Goal: Information Seeking & Learning: Stay updated

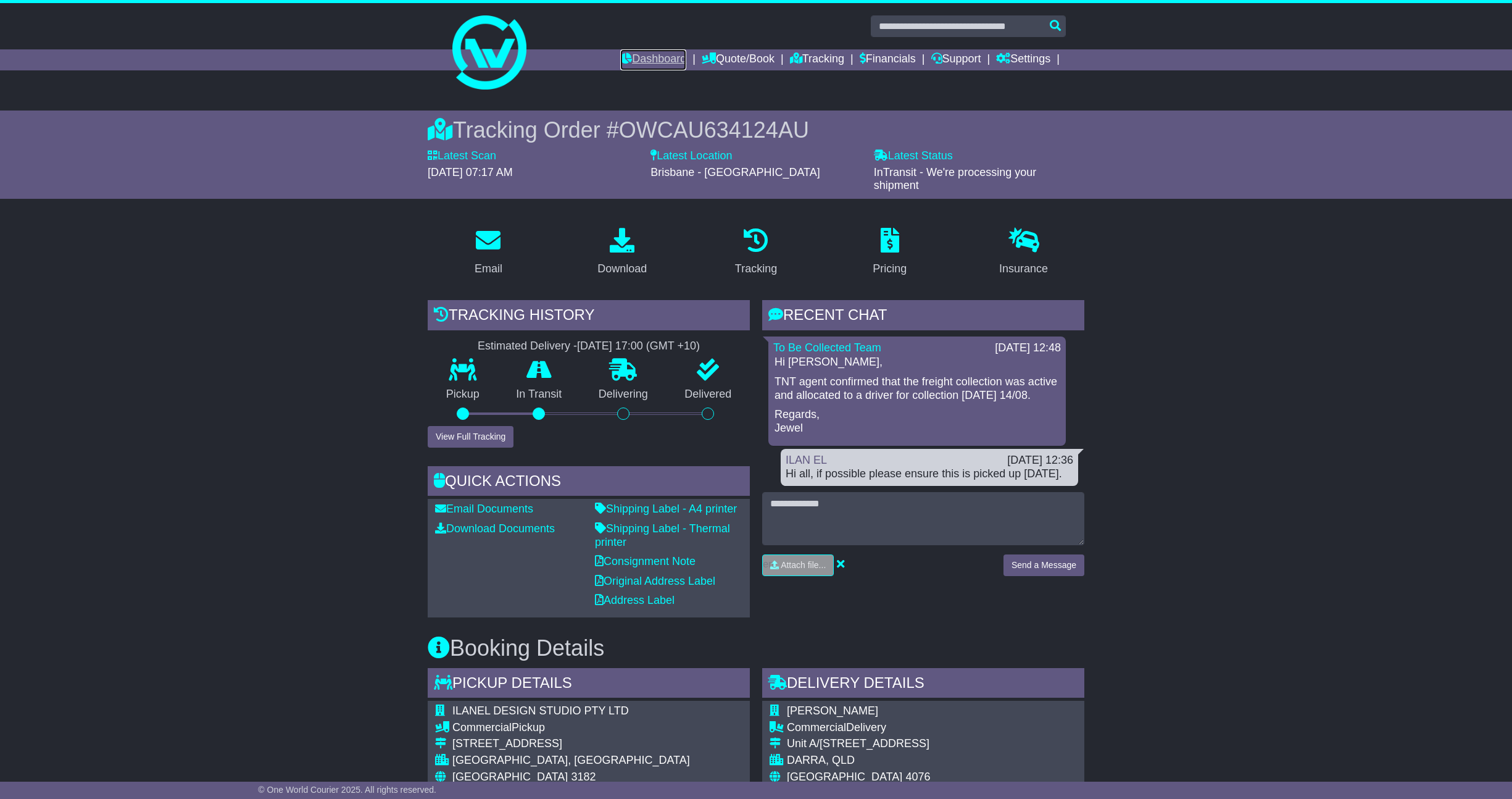
click at [632, 64] on link "Dashboard" at bounding box center [653, 60] width 66 height 21
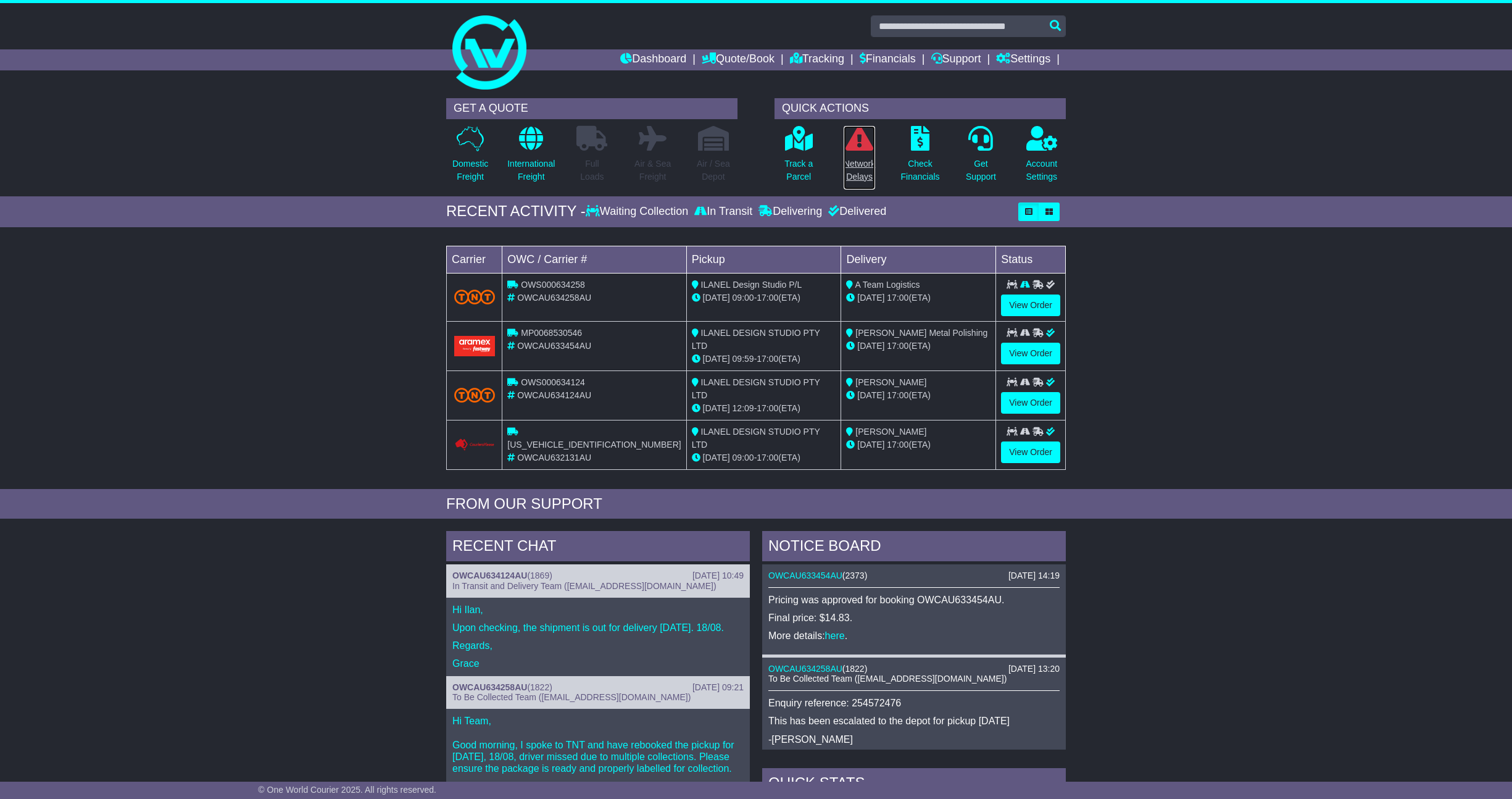
click at [873, 151] on link "Network Delays" at bounding box center [859, 158] width 33 height 65
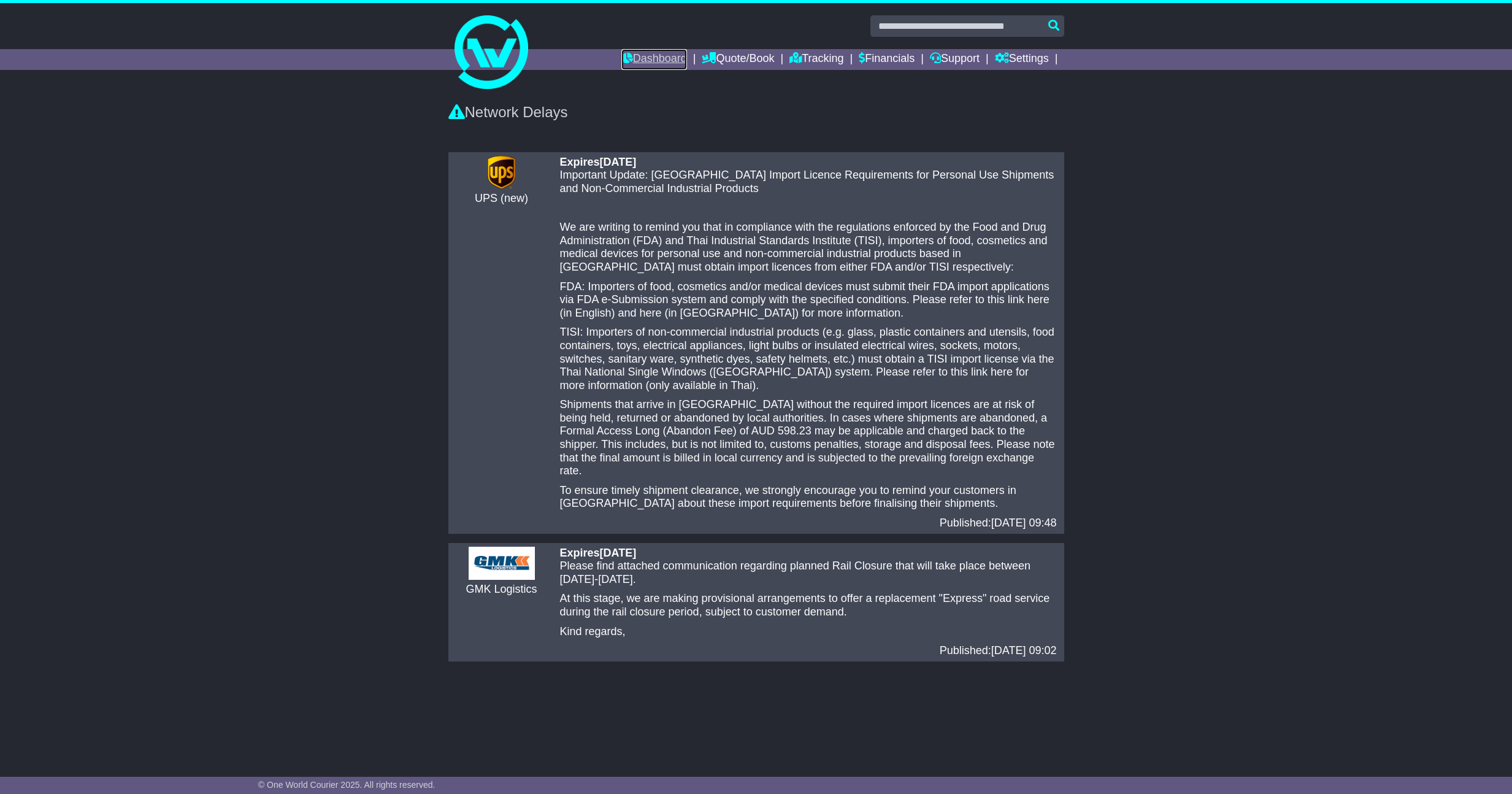
click at [640, 59] on link "Dashboard" at bounding box center [654, 59] width 66 height 21
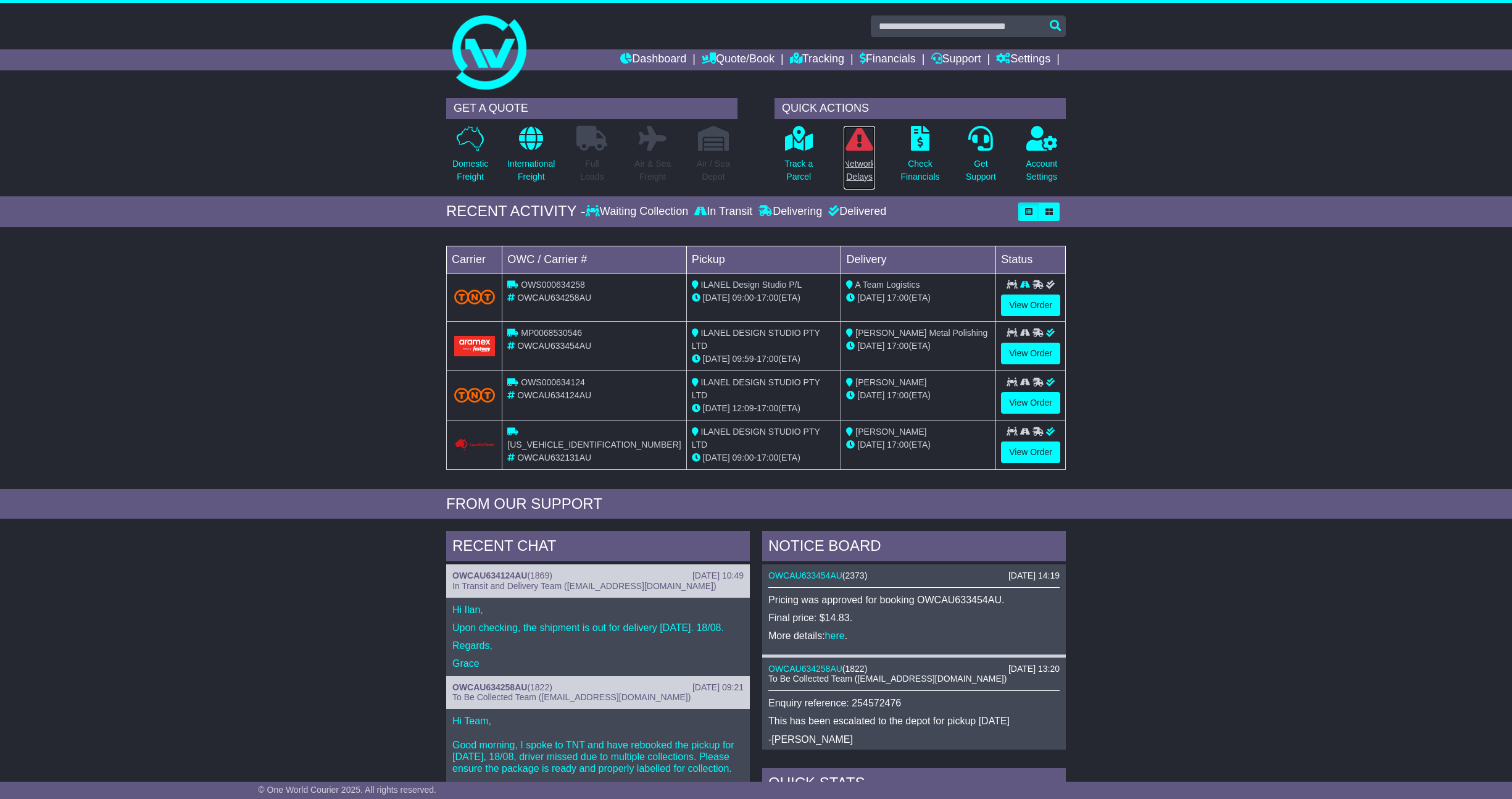
click at [870, 138] on icon at bounding box center [859, 138] width 28 height 25
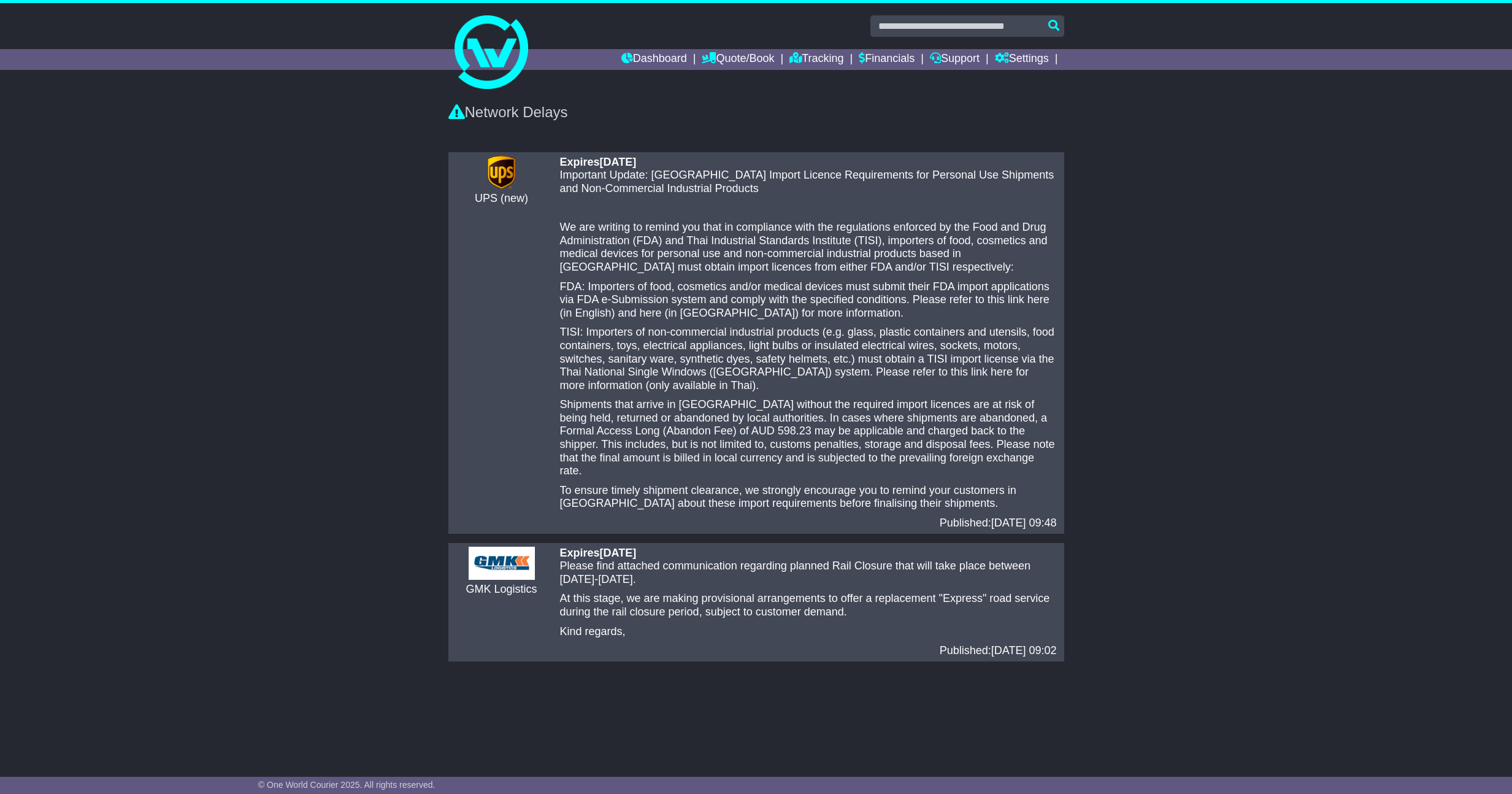
drag, startPoint x: 784, startPoint y: 163, endPoint x: 802, endPoint y: 174, distance: 21.1
click at [802, 174] on div "Expires [DATE] Important Update: [GEOGRAPHIC_DATA] Import Licence Requirements …" at bounding box center [808, 343] width 509 height 374
click at [802, 174] on p "Important Update: [GEOGRAPHIC_DATA] Import Licence Requirements for Personal Us…" at bounding box center [808, 182] width 496 height 26
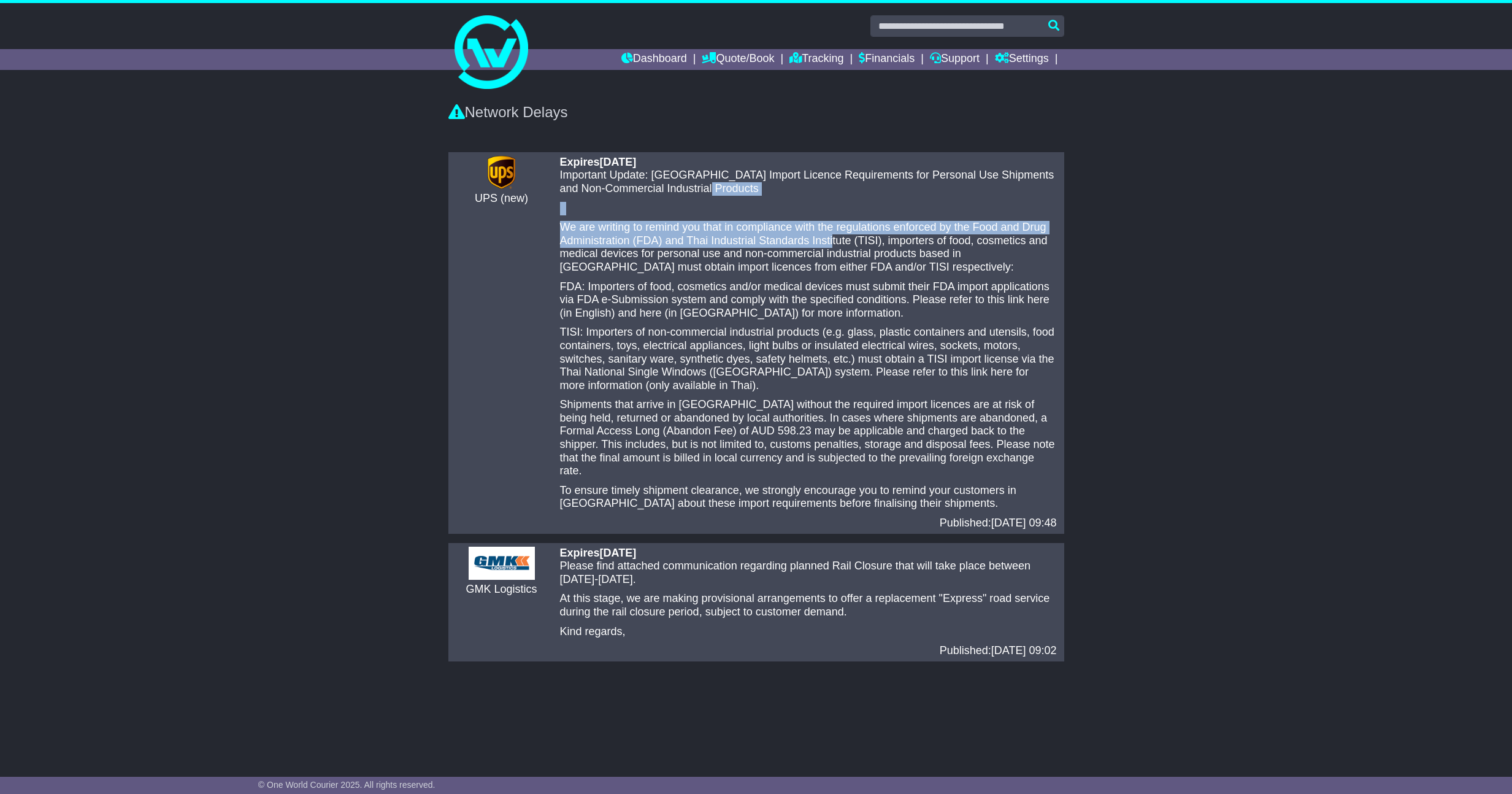
drag, startPoint x: 803, startPoint y: 190, endPoint x: 808, endPoint y: 240, distance: 50.2
click at [808, 240] on div "Important Update: [GEOGRAPHIC_DATA] Import Licence Requirements for Personal Us…" at bounding box center [808, 339] width 496 height 342
click at [808, 240] on p "We are writing to remind you that in compliance with the regulations enforced b…" at bounding box center [808, 247] width 496 height 52
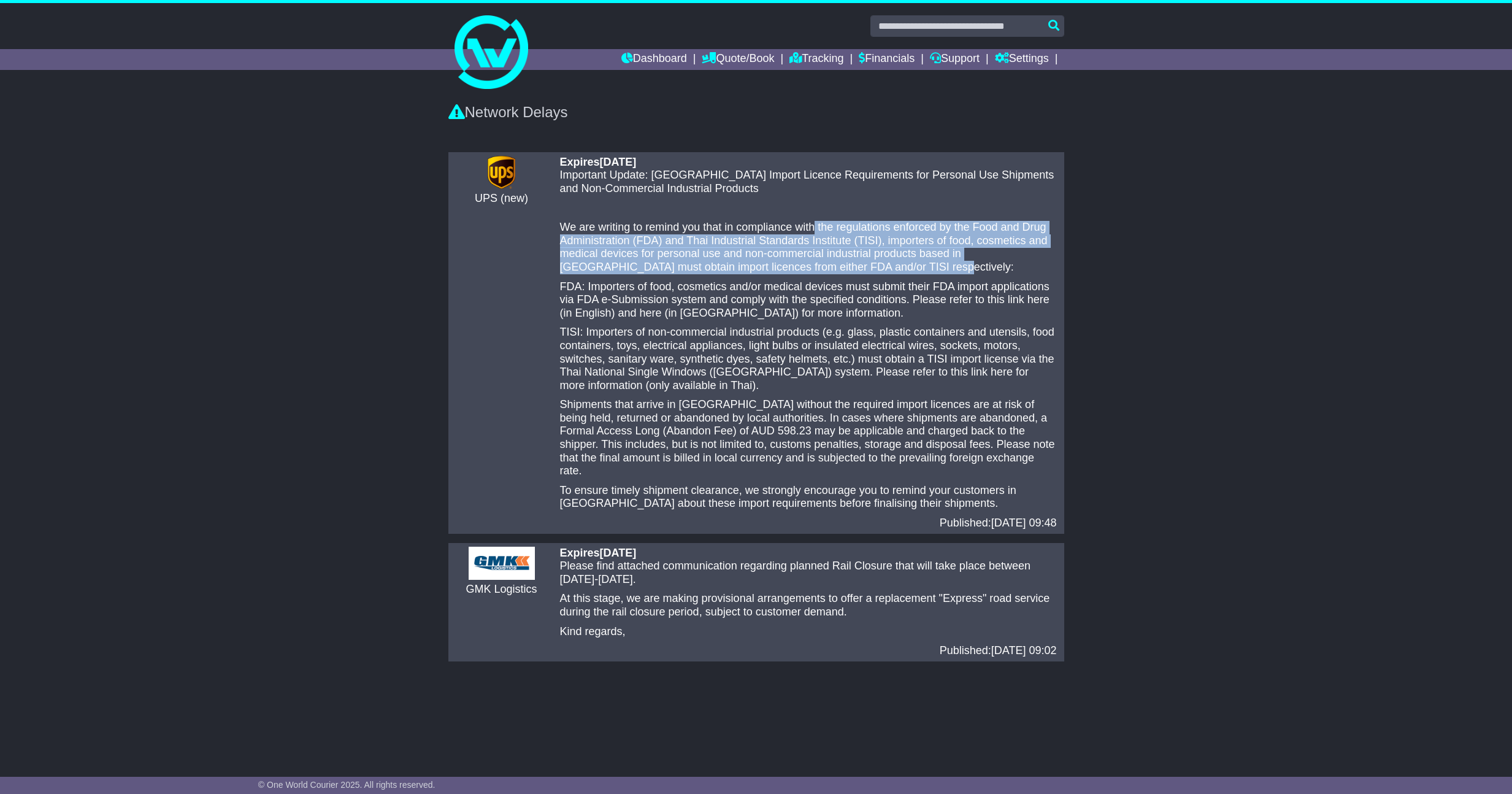
drag, startPoint x: 796, startPoint y: 222, endPoint x: 869, endPoint y: 270, distance: 87.4
click at [869, 270] on p "We are writing to remind you that in compliance with the regulations enforced b…" at bounding box center [808, 247] width 496 height 52
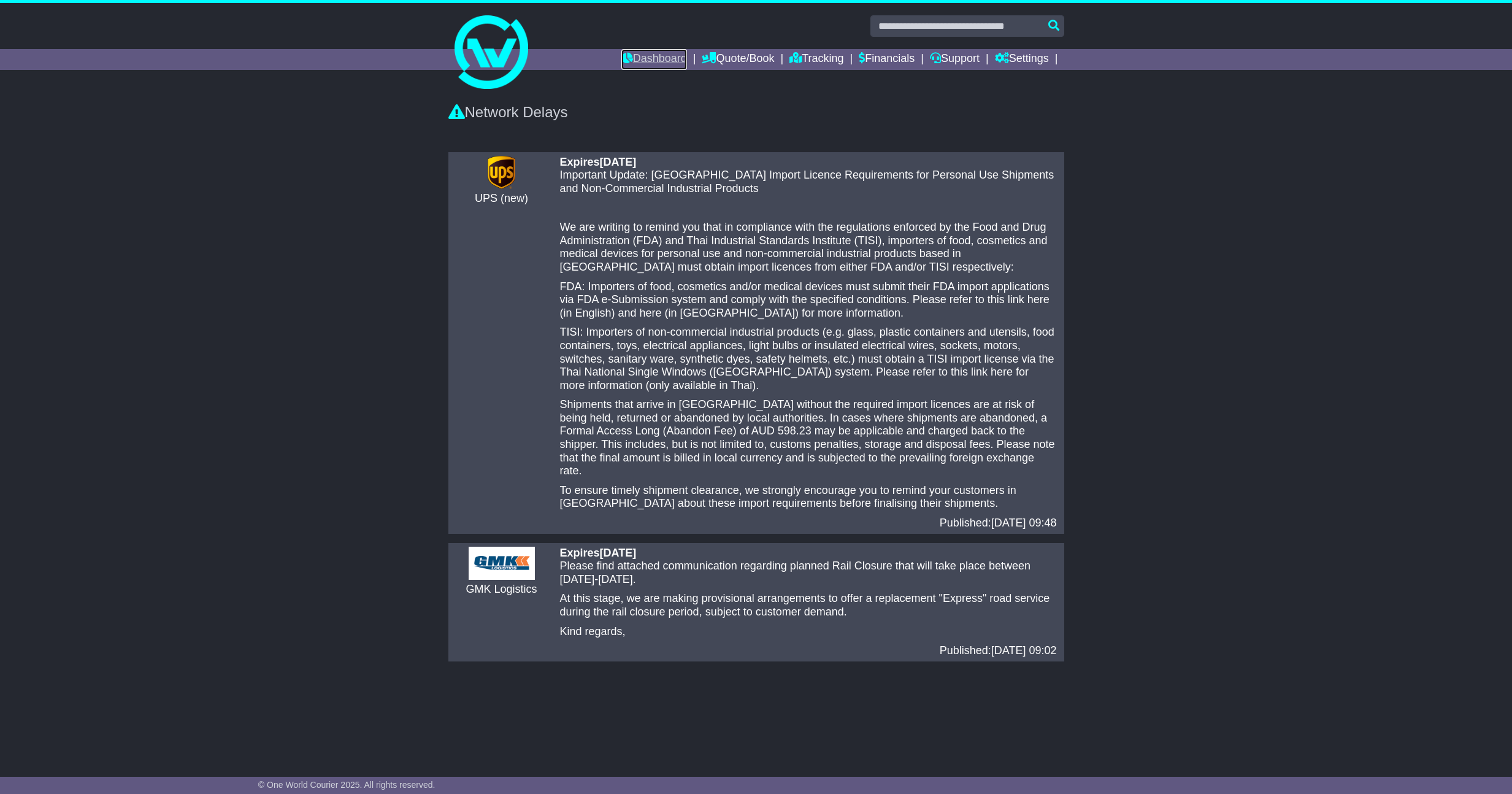
click at [651, 65] on link "Dashboard" at bounding box center [654, 59] width 66 height 21
